Goal: Information Seeking & Learning: Find specific fact

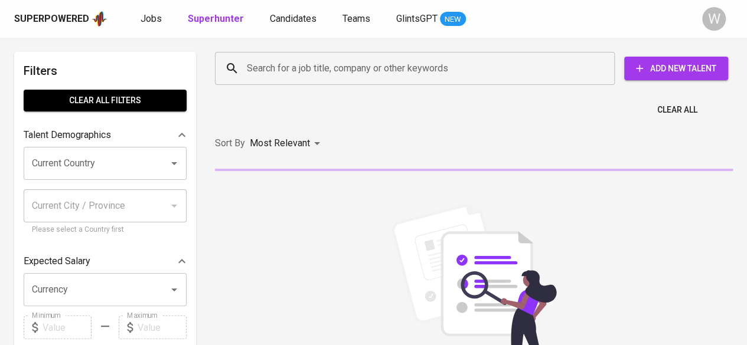
click at [371, 67] on input "Search for a job title, company or other keywords" at bounding box center [418, 68] width 348 height 22
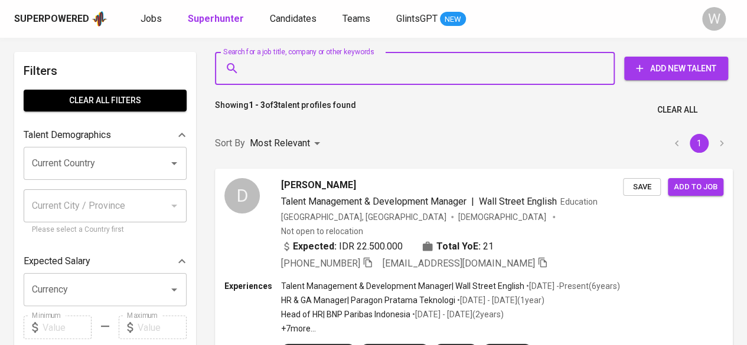
paste input "[EMAIL_ADDRESS][DOMAIN_NAME]"
type input "[EMAIL_ADDRESS][DOMAIN_NAME]"
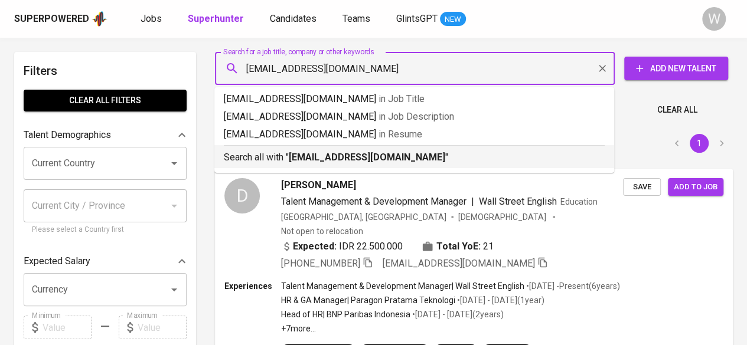
click at [319, 166] on li "Search all with " [EMAIL_ADDRESS][DOMAIN_NAME] "" at bounding box center [414, 156] width 400 height 23
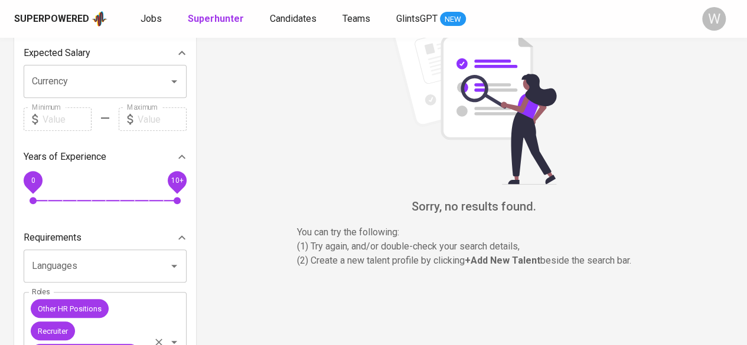
scroll to position [324, 0]
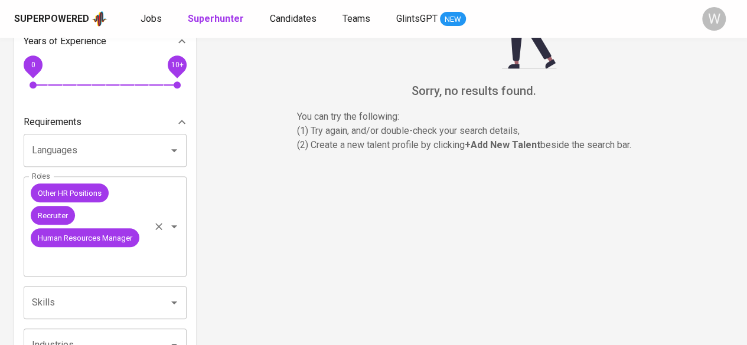
click at [159, 226] on icon "Clear" at bounding box center [158, 227] width 7 height 7
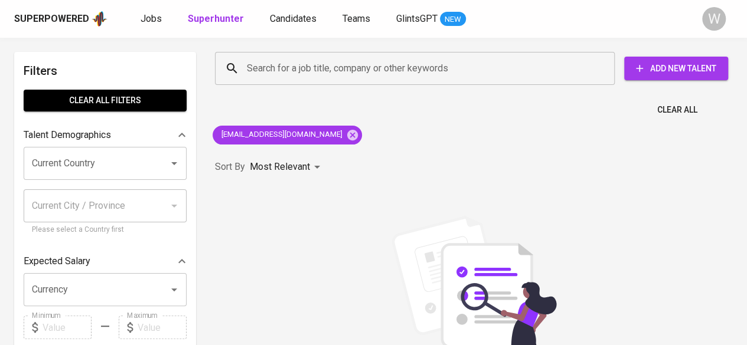
click at [423, 146] on div "Search for a job title, company or other keywords Search for a job title, compa…" at bounding box center [474, 276] width 532 height 462
